Goal: Information Seeking & Learning: Learn about a topic

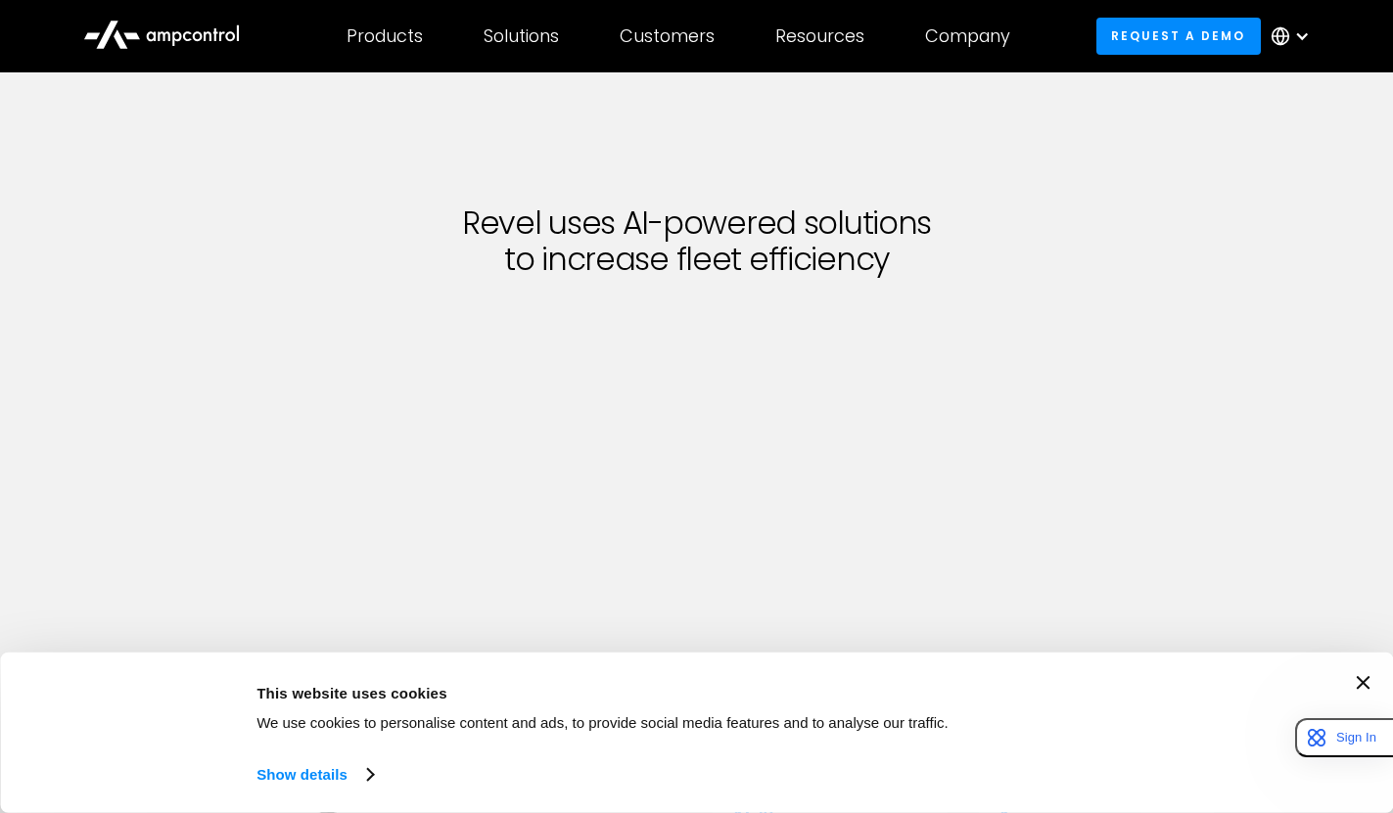
scroll to position [637, 0]
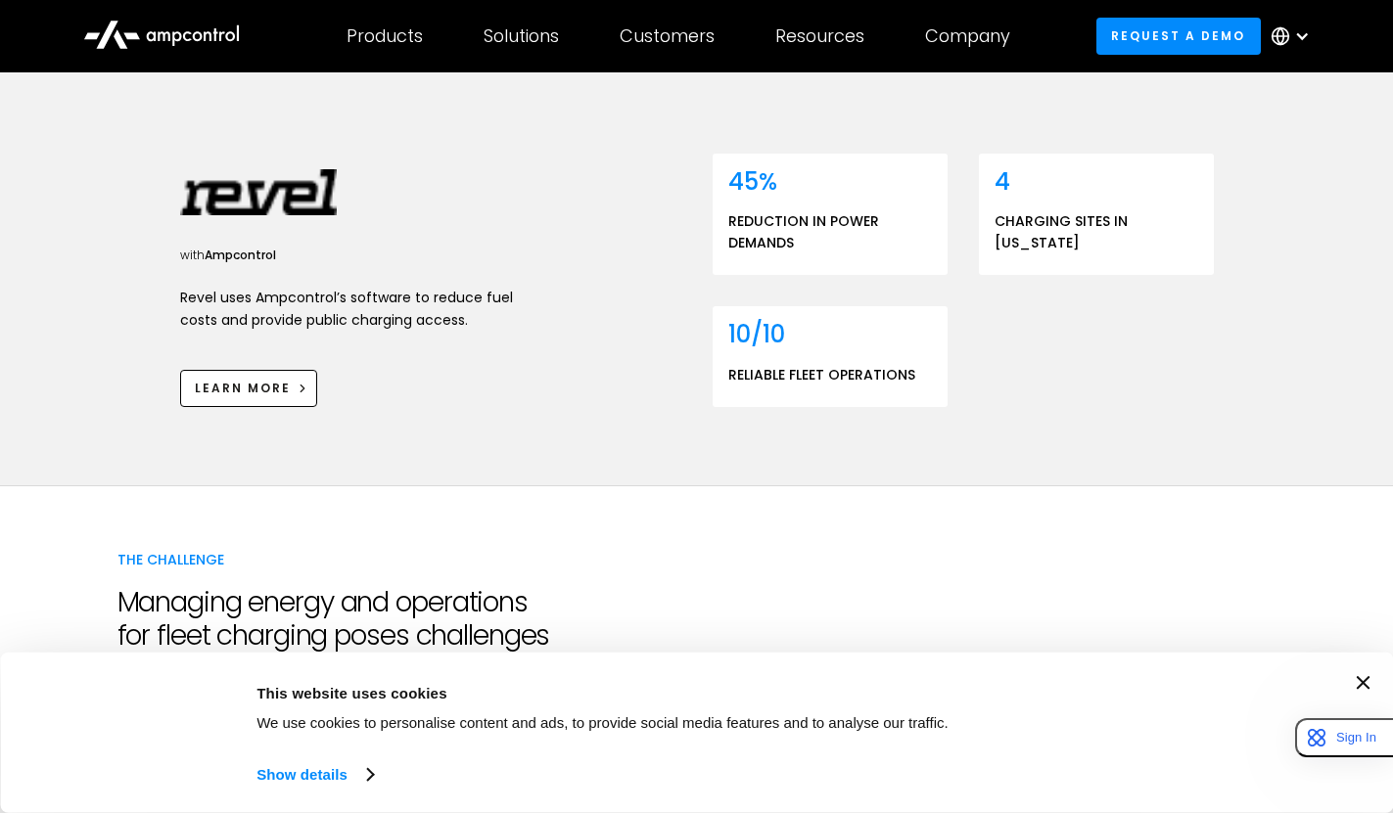
click at [1361, 680] on div "Consent Details [#IABV2SETTINGS#] About This website uses cookies We use cookie…" at bounding box center [696, 733] width 1346 height 114
click at [1369, 681] on icon "Close banner" at bounding box center [1362, 683] width 14 height 14
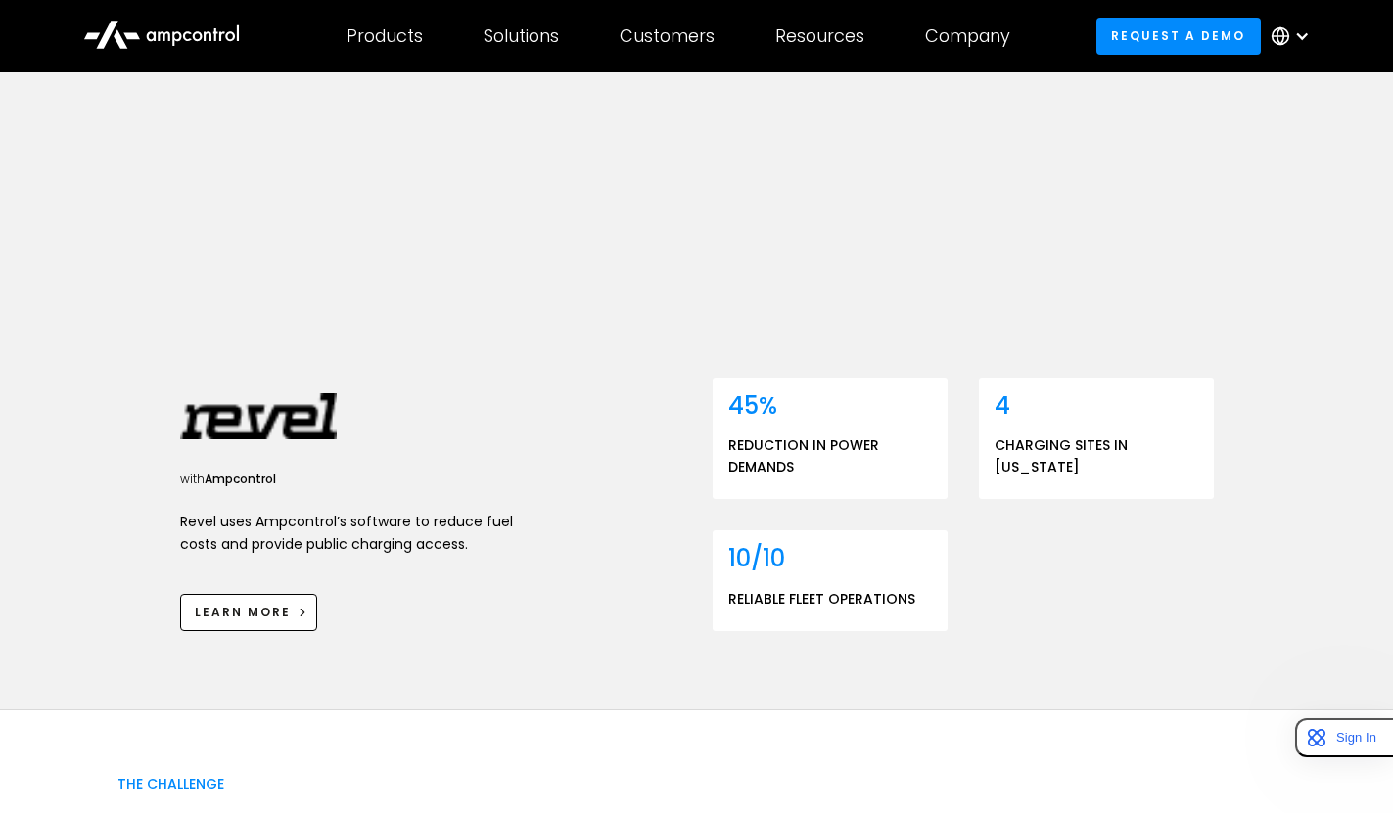
scroll to position [509, 0]
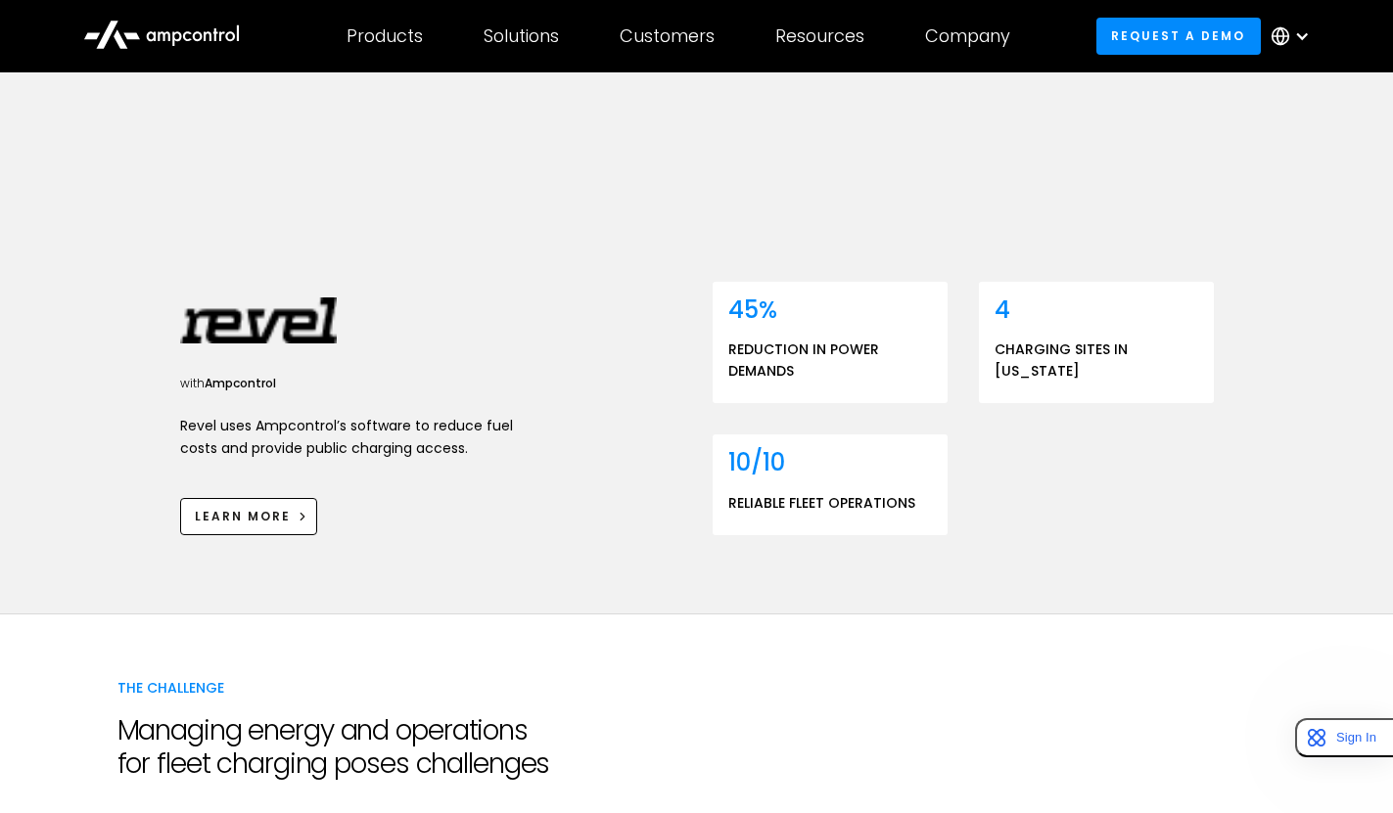
click at [452, 415] on p "Revel uses Ampcontrol’s software to reduce fuel costs and provide public chargi…" at bounding box center [346, 437] width 333 height 44
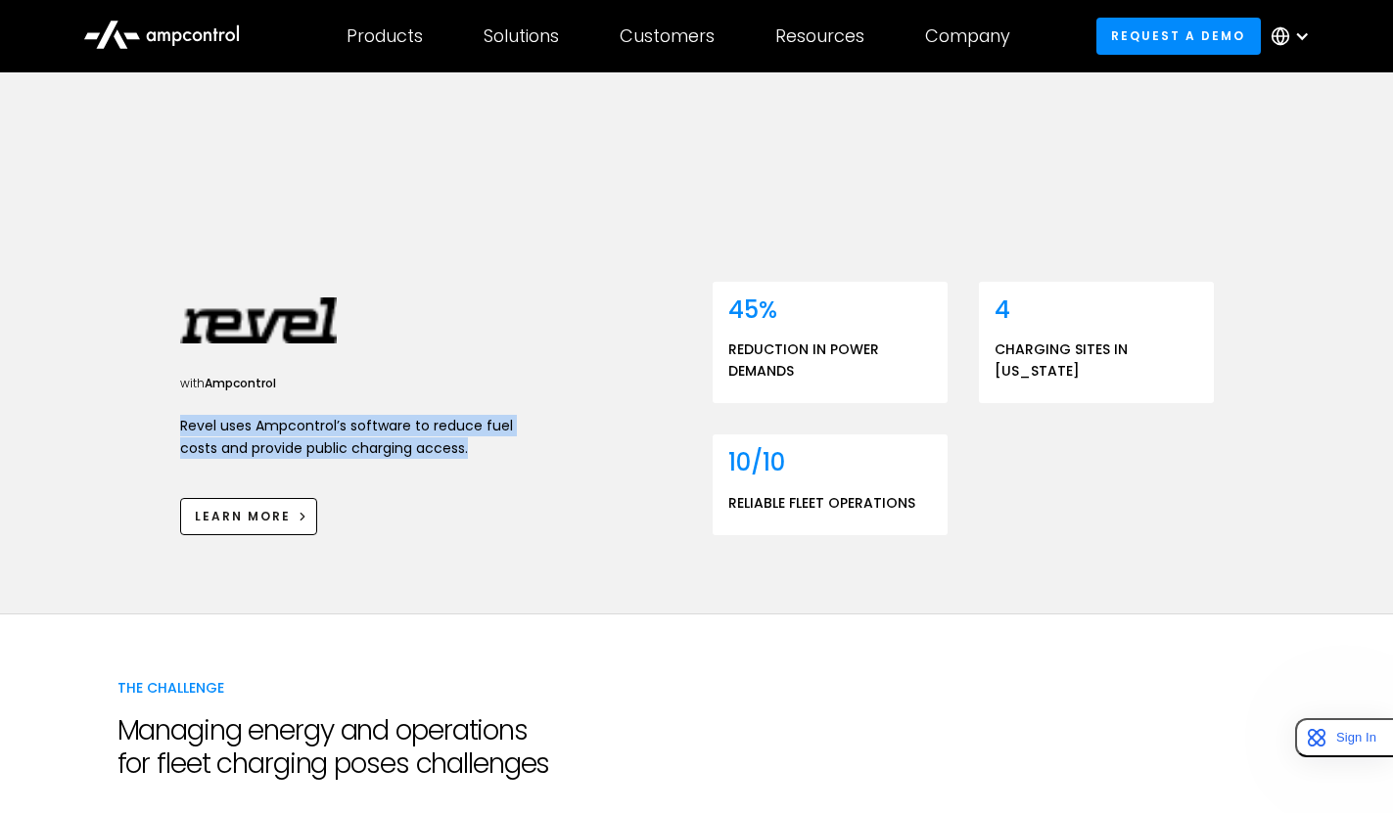
click at [452, 415] on p "Revel uses Ampcontrol’s software to reduce fuel costs and provide public chargi…" at bounding box center [346, 437] width 333 height 44
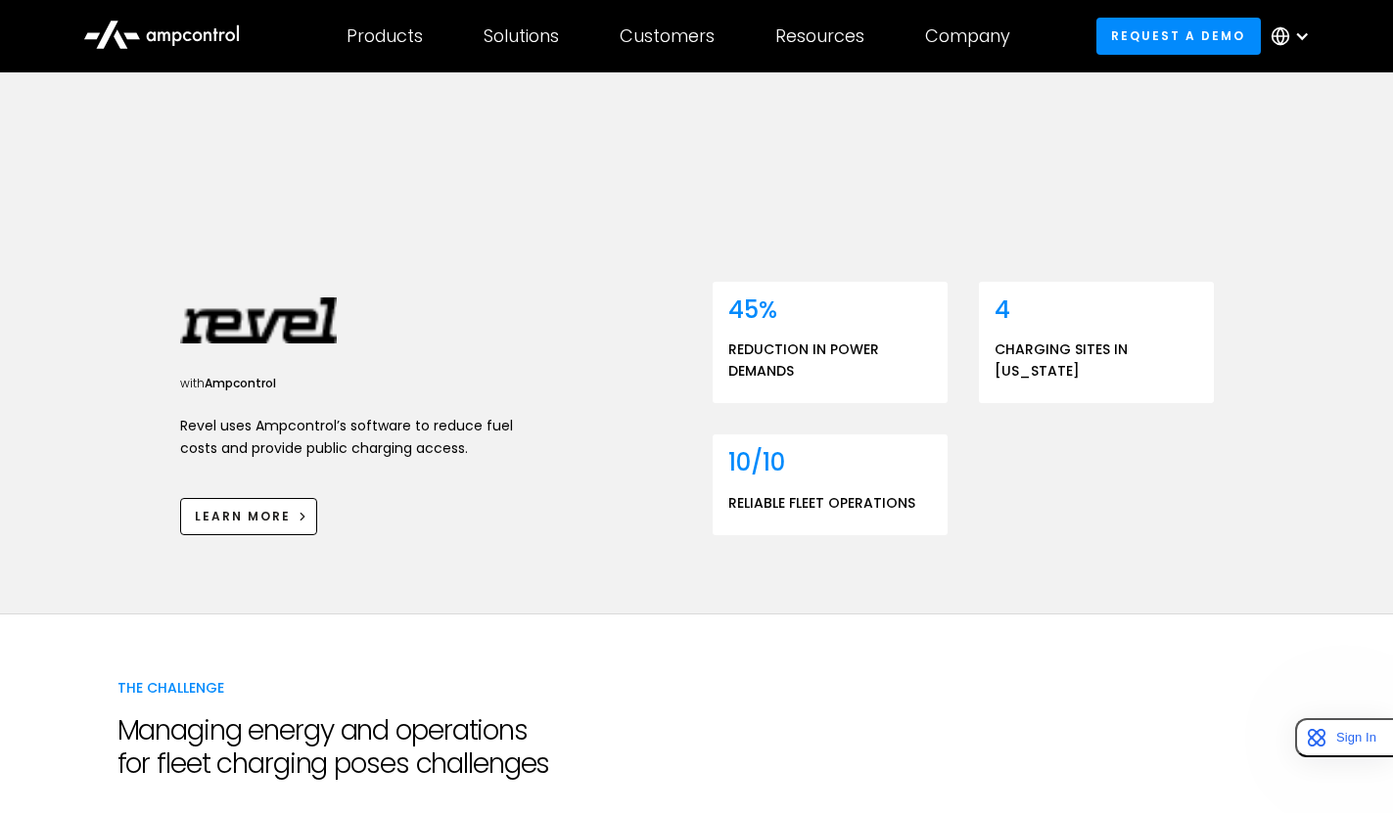
click at [522, 614] on div at bounding box center [696, 614] width 1393 height 1
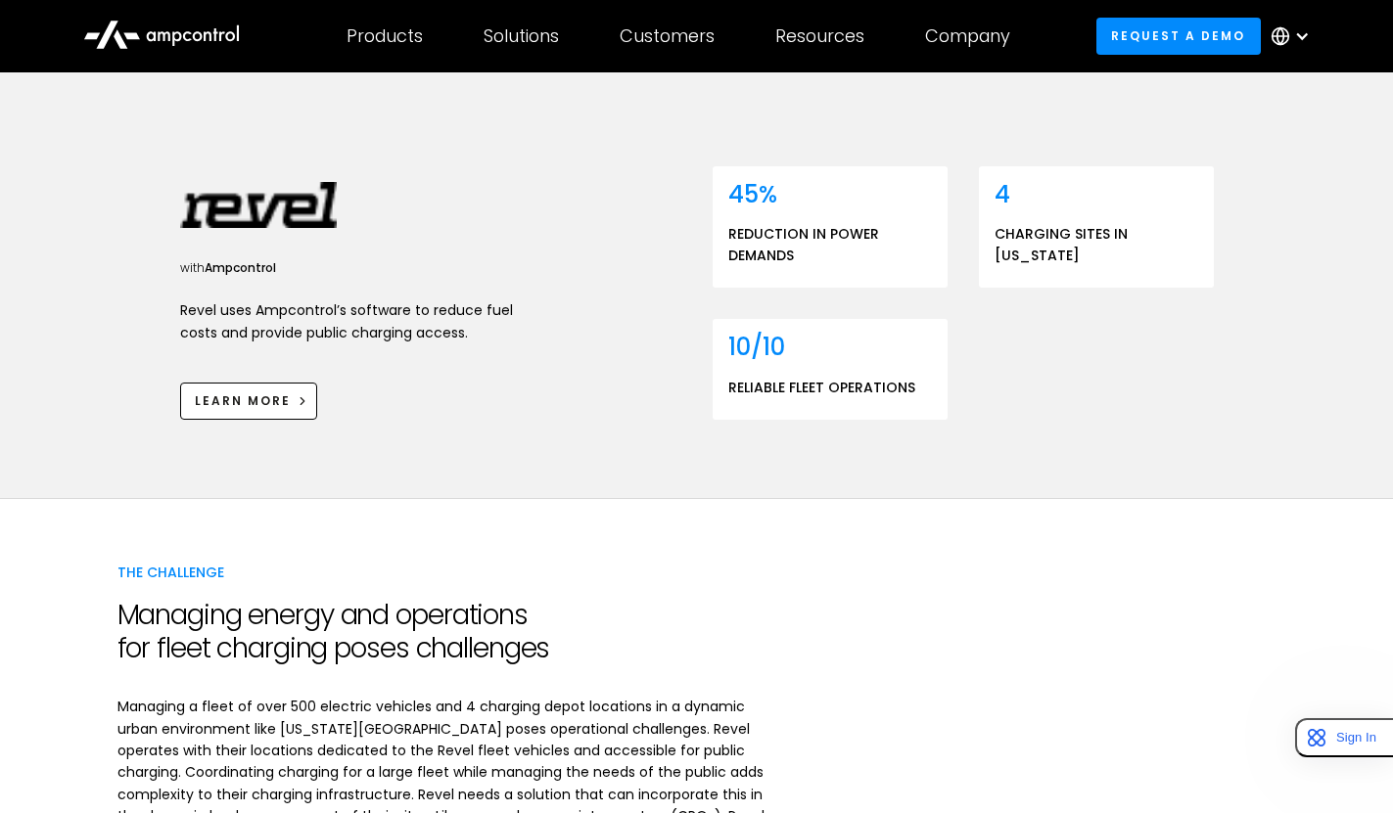
scroll to position [873, 0]
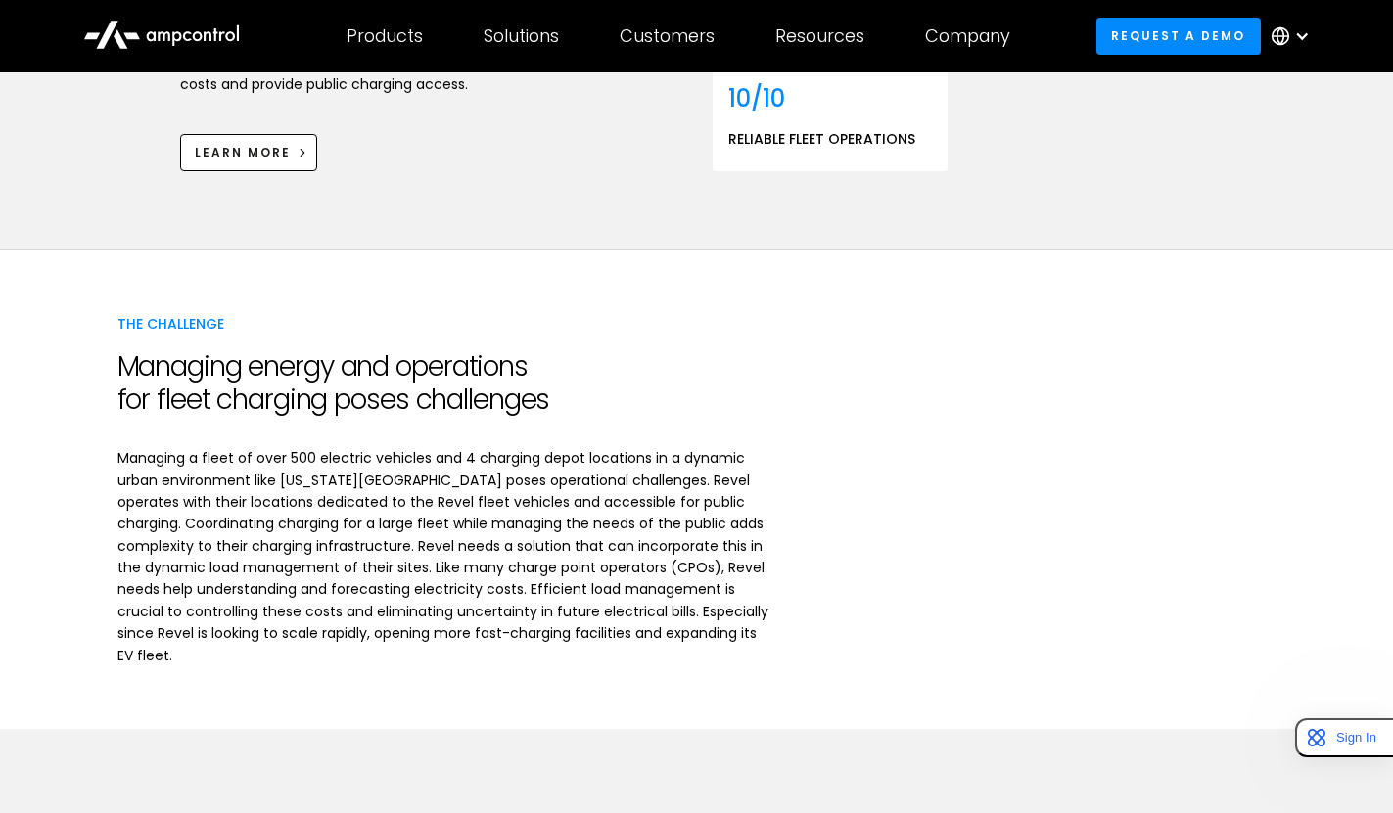
click at [565, 467] on p "Managing a fleet of over 500 electric vehicles and 4 charging depot locations i…" at bounding box center [443, 556] width 652 height 219
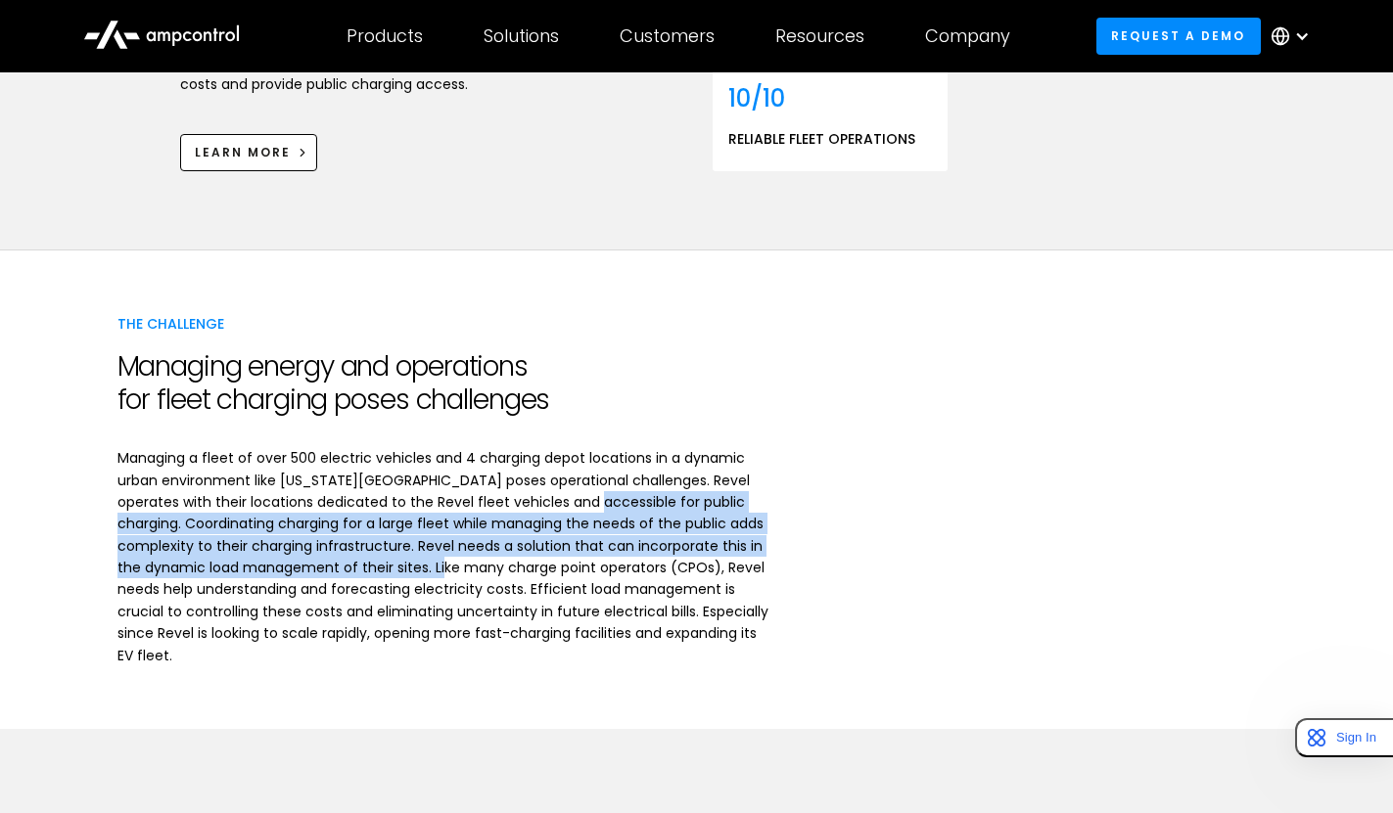
drag, startPoint x: 560, startPoint y: 459, endPoint x: 548, endPoint y: 525, distance: 66.6
click at [548, 525] on p "Managing a fleet of over 500 electric vehicles and 4 charging depot locations i…" at bounding box center [443, 556] width 652 height 219
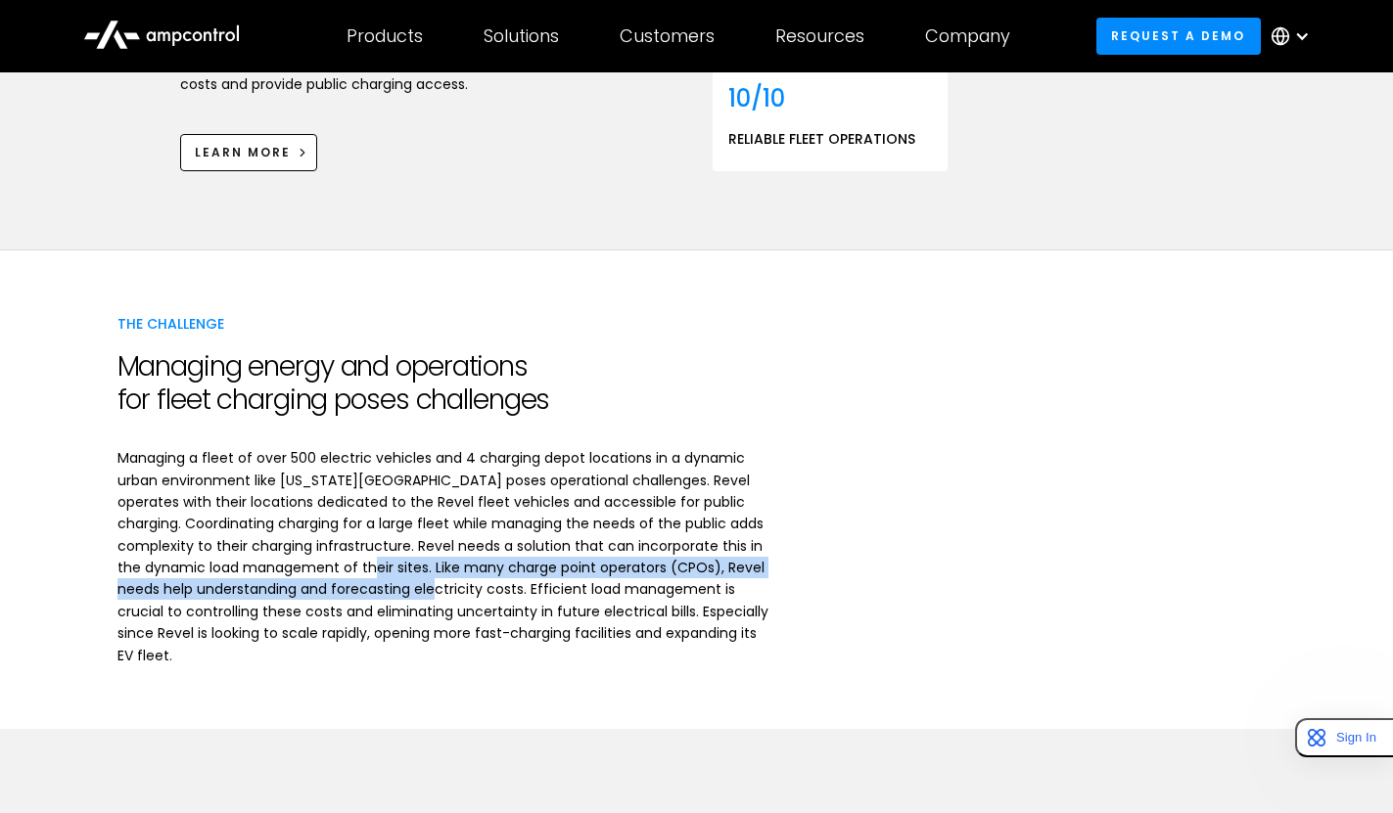
drag, startPoint x: 442, startPoint y: 535, endPoint x: 520, endPoint y: 553, distance: 79.3
click at [520, 553] on p "Managing a fleet of over 500 electric vehicles and 4 charging depot locations i…" at bounding box center [443, 556] width 652 height 219
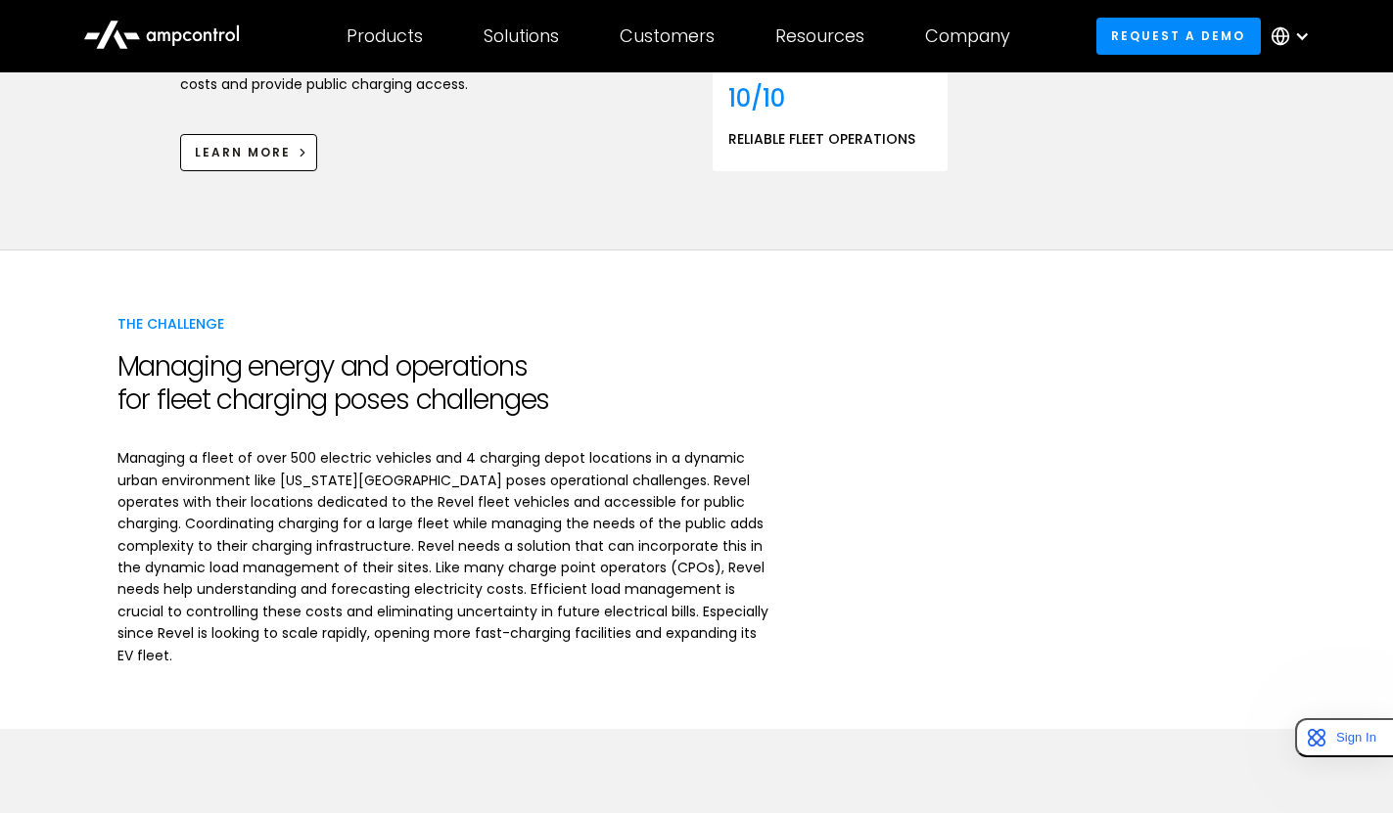
click at [544, 553] on p "Managing a fleet of over 500 electric vehicles and 4 charging depot locations i…" at bounding box center [443, 556] width 652 height 219
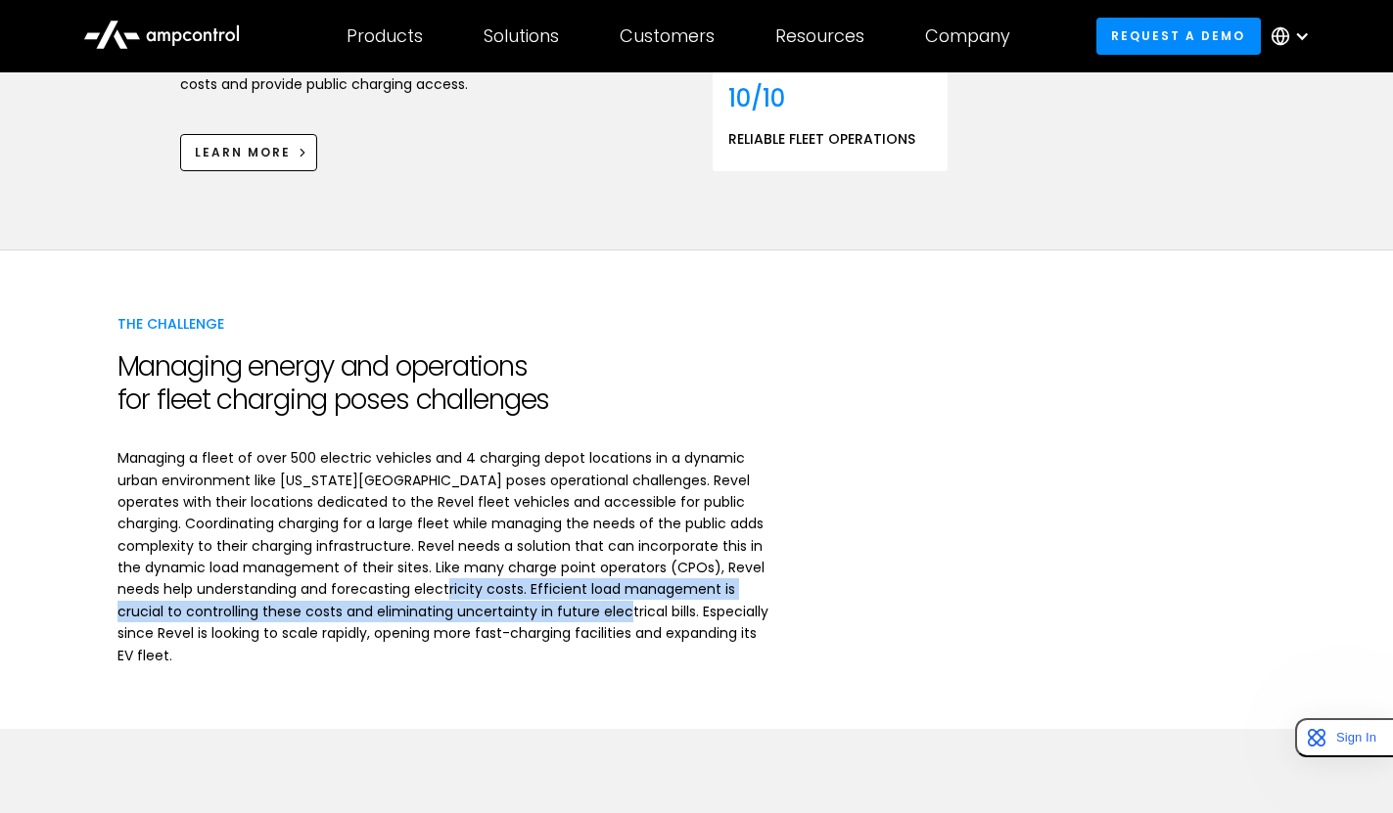
drag, startPoint x: 528, startPoint y: 552, endPoint x: 697, endPoint y: 572, distance: 169.6
click at [697, 572] on p "Managing a fleet of over 500 electric vehicles and 4 charging depot locations i…" at bounding box center [443, 556] width 652 height 219
copy p "Efficient load management is crucial to controlling these costs and eliminating…"
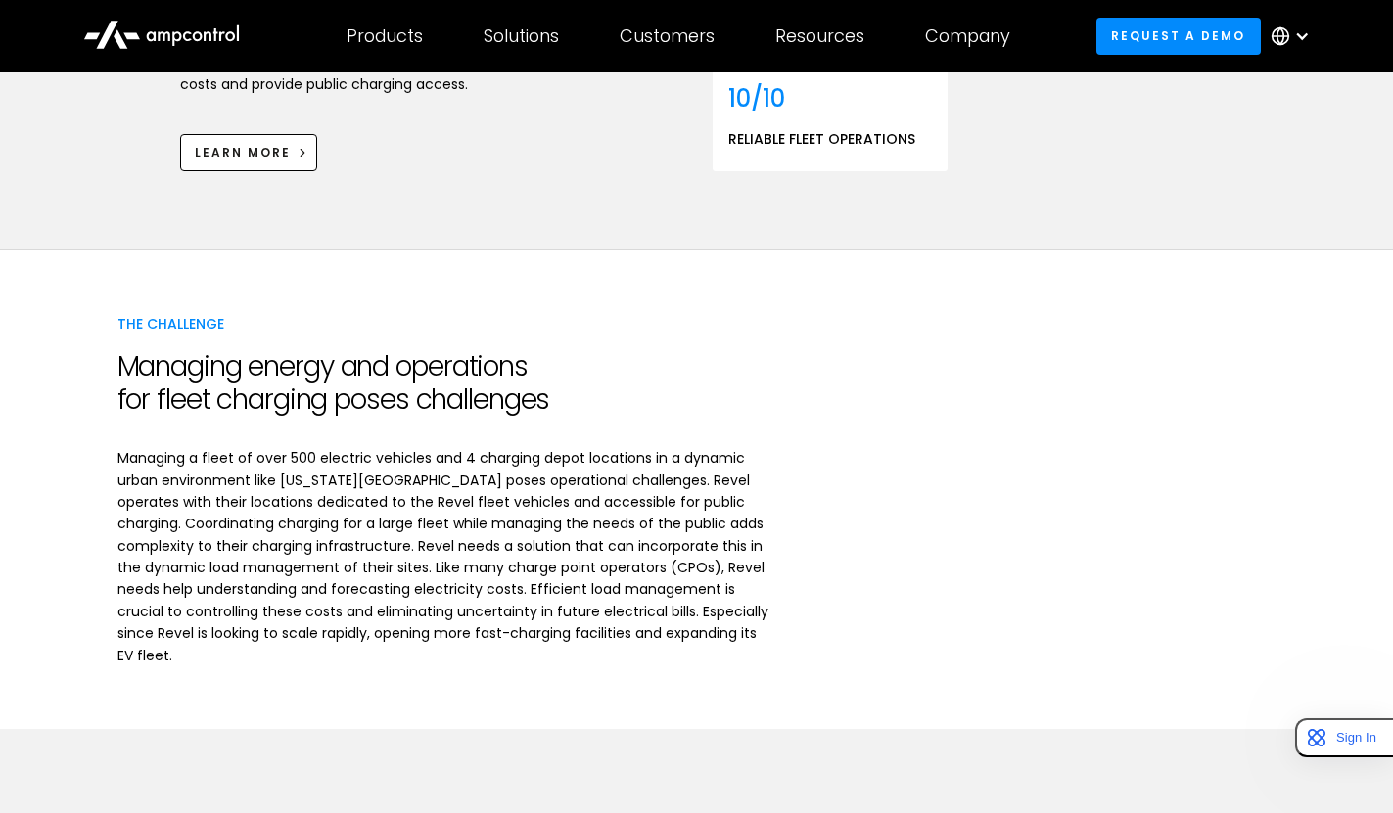
click at [221, 375] on h2 "Managing energy and operations for fleet charging poses challenges" at bounding box center [443, 383] width 652 height 66
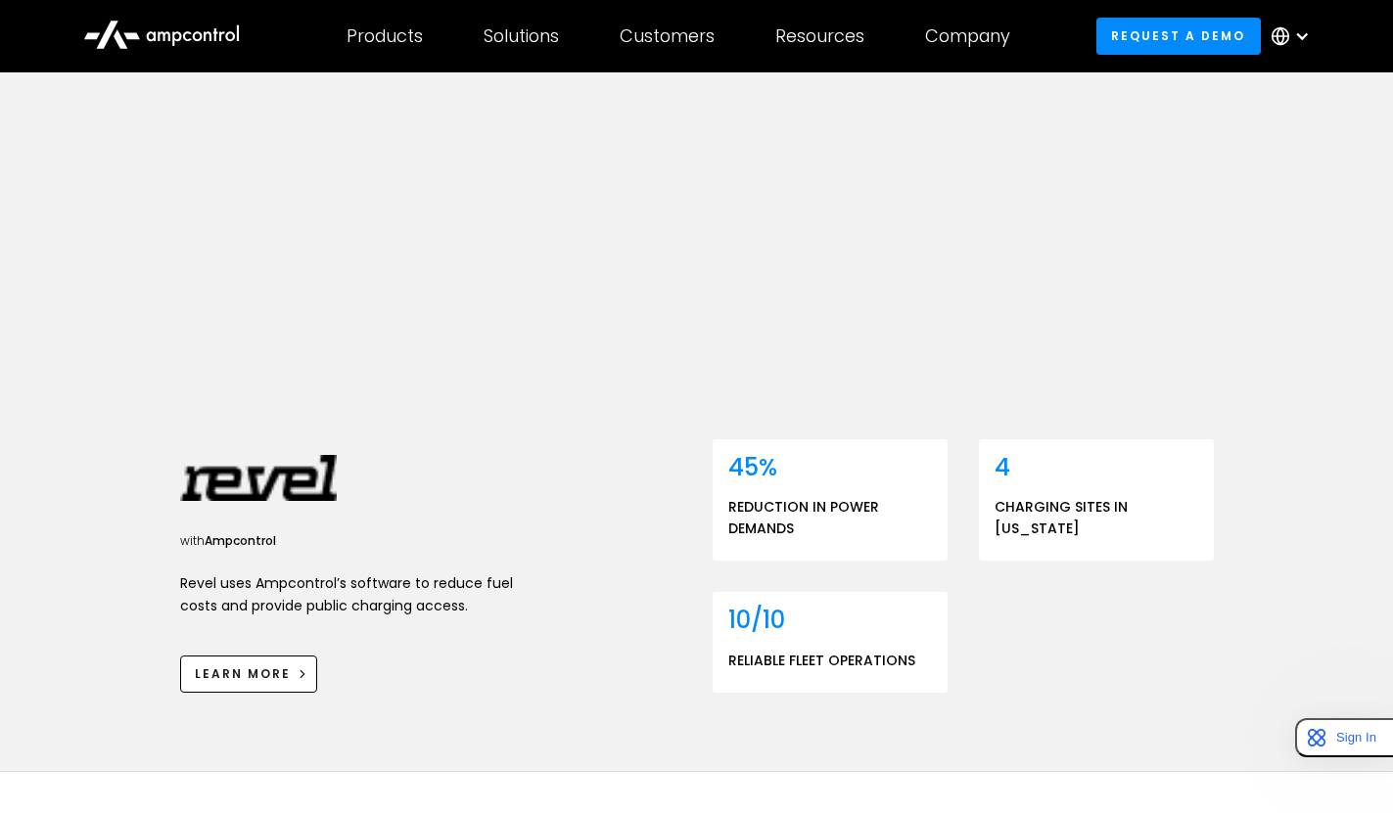
scroll to position [199, 0]
